Goal: Find contact information: Find contact information

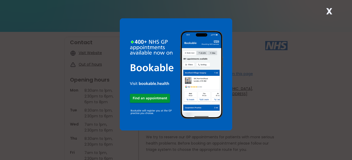
scroll to position [26, 0]
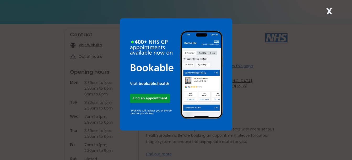
click at [336, 9] on div "X" at bounding box center [176, 80] width 352 height 160
click at [334, 10] on div "X" at bounding box center [329, 13] width 10 height 10
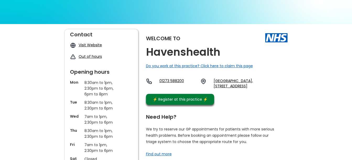
drag, startPoint x: 227, startPoint y: 83, endPoint x: 244, endPoint y: 97, distance: 22.4
click at [250, 101] on div "Welcome to Havenshealth Do you work at this practice? Click here to claim this …" at bounding box center [216, 68] width 141 height 78
drag, startPoint x: 234, startPoint y: 94, endPoint x: 211, endPoint y: 82, distance: 26.1
click at [211, 82] on div "01273 588200 [GEOGRAPHIC_DATA], [STREET_ADDRESS]" at bounding box center [216, 84] width 141 height 13
copy link "[GEOGRAPHIC_DATA], [STREET_ADDRESS]"
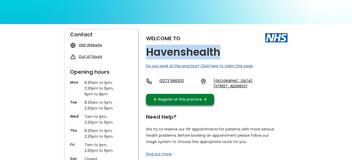
drag, startPoint x: 219, startPoint y: 53, endPoint x: 148, endPoint y: 53, distance: 71.5
click at [148, 53] on h2 "Havenshealth" at bounding box center [183, 52] width 74 height 12
copy h2 "Havenshealth"
drag, startPoint x: 144, startPoint y: 12, endPoint x: 165, endPoint y: 0, distance: 23.7
click at [144, 12] on img at bounding box center [176, 84] width 352 height 198
